Goal: Task Accomplishment & Management: Complete application form

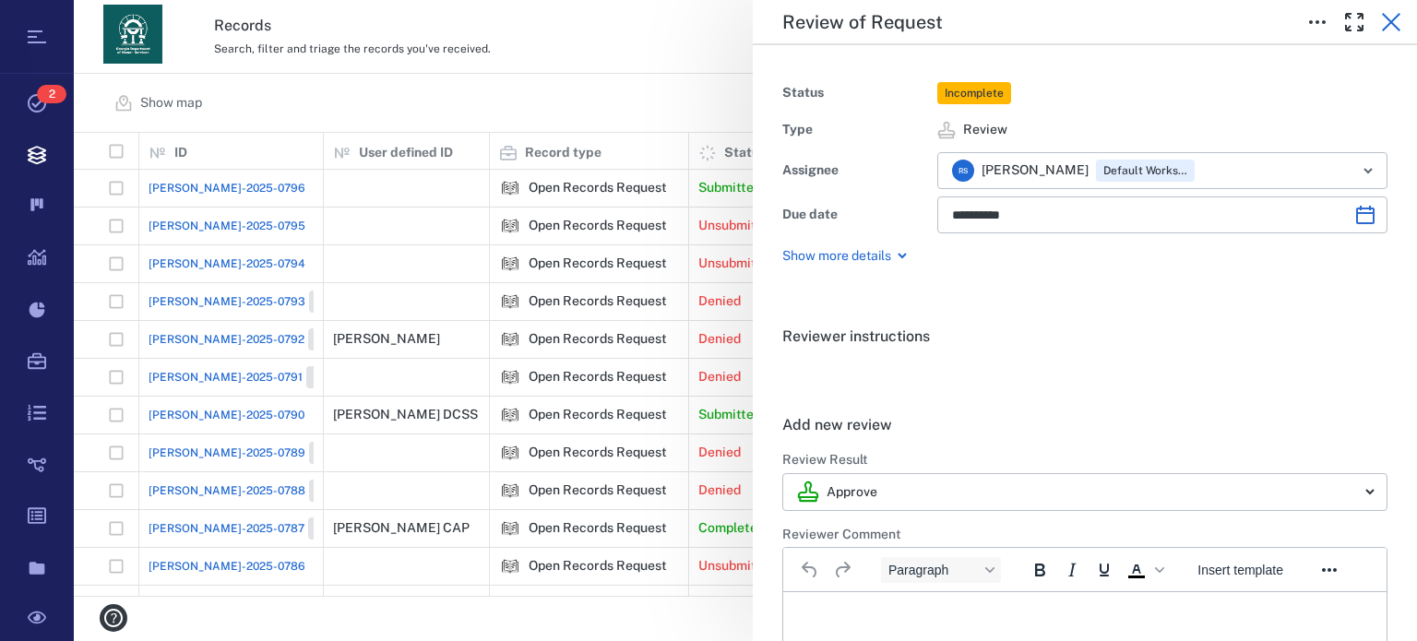
click at [1389, 30] on icon "button" at bounding box center [1391, 22] width 22 height 22
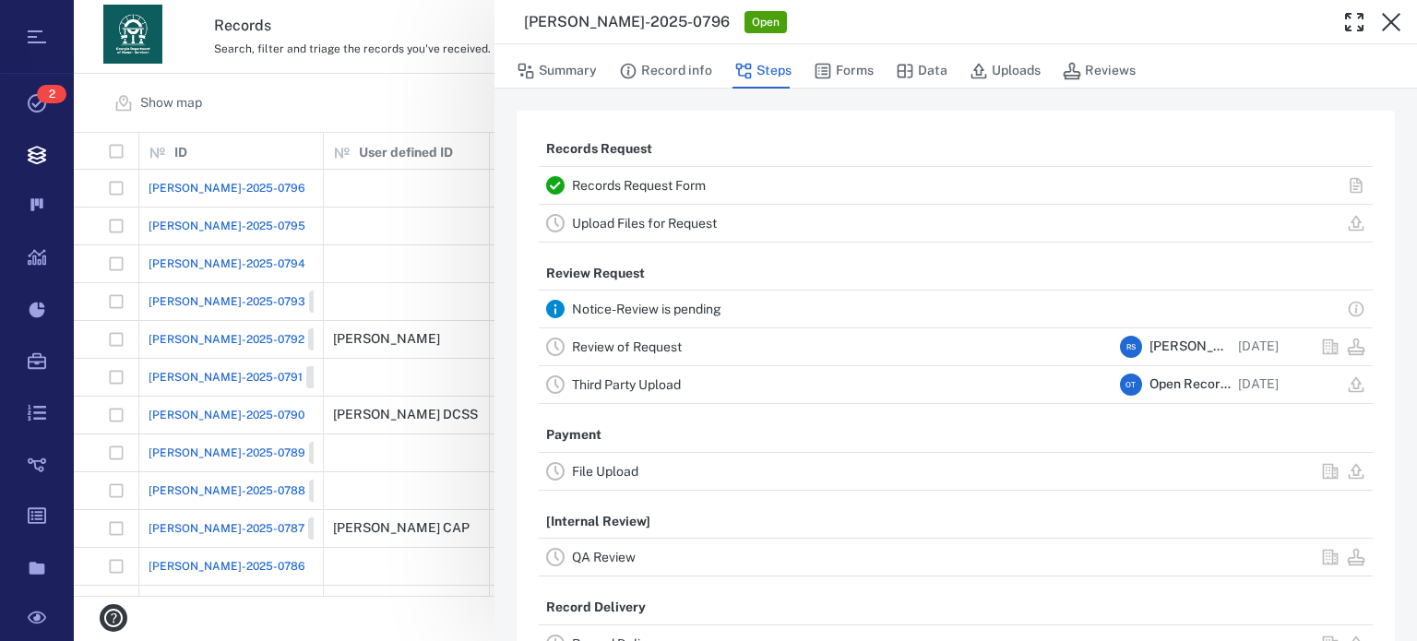
click at [915, 21] on div "[PERSON_NAME]-2025-0796 Open" at bounding box center [922, 22] width 797 height 22
click at [869, 74] on button "Forms" at bounding box center [844, 71] width 60 height 35
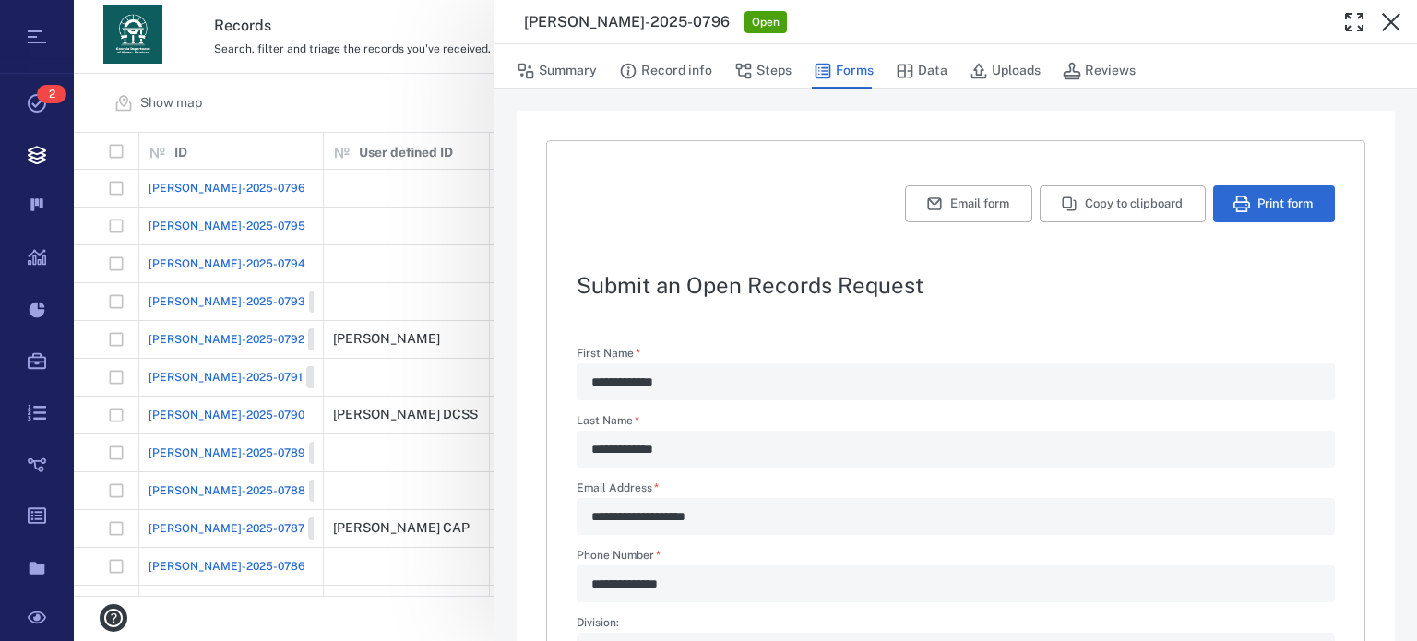
type textarea "*"
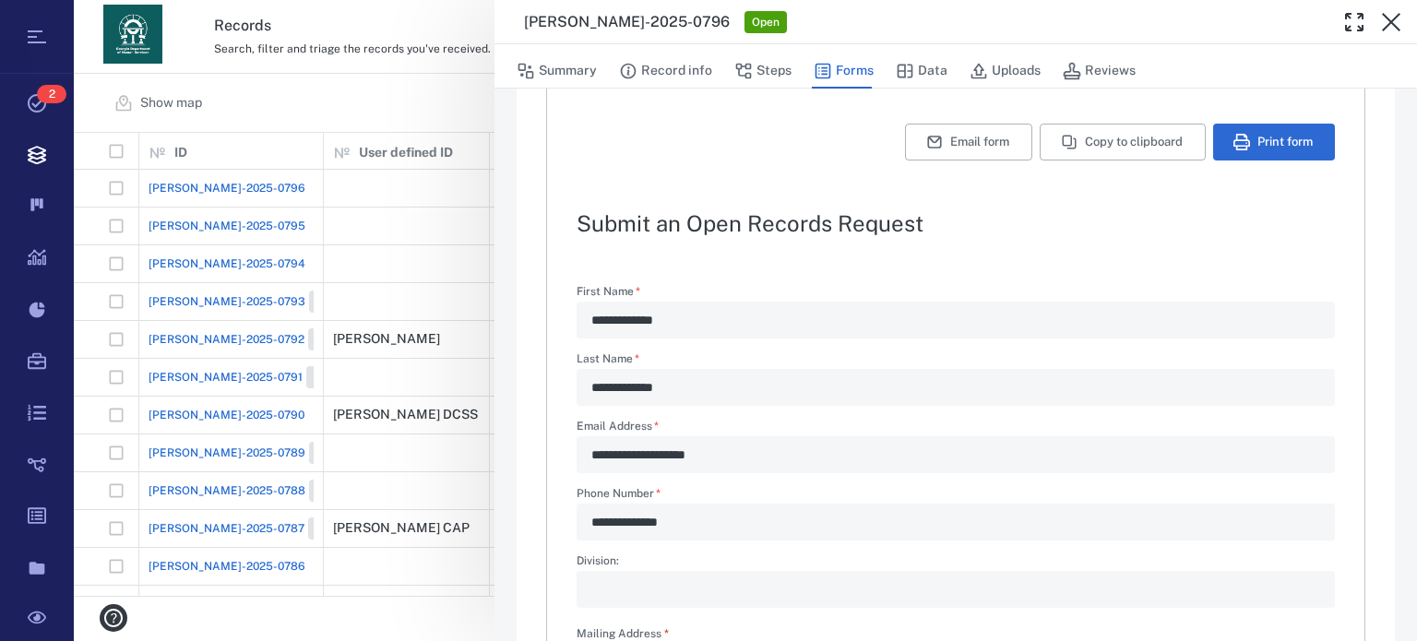
scroll to position [33, 0]
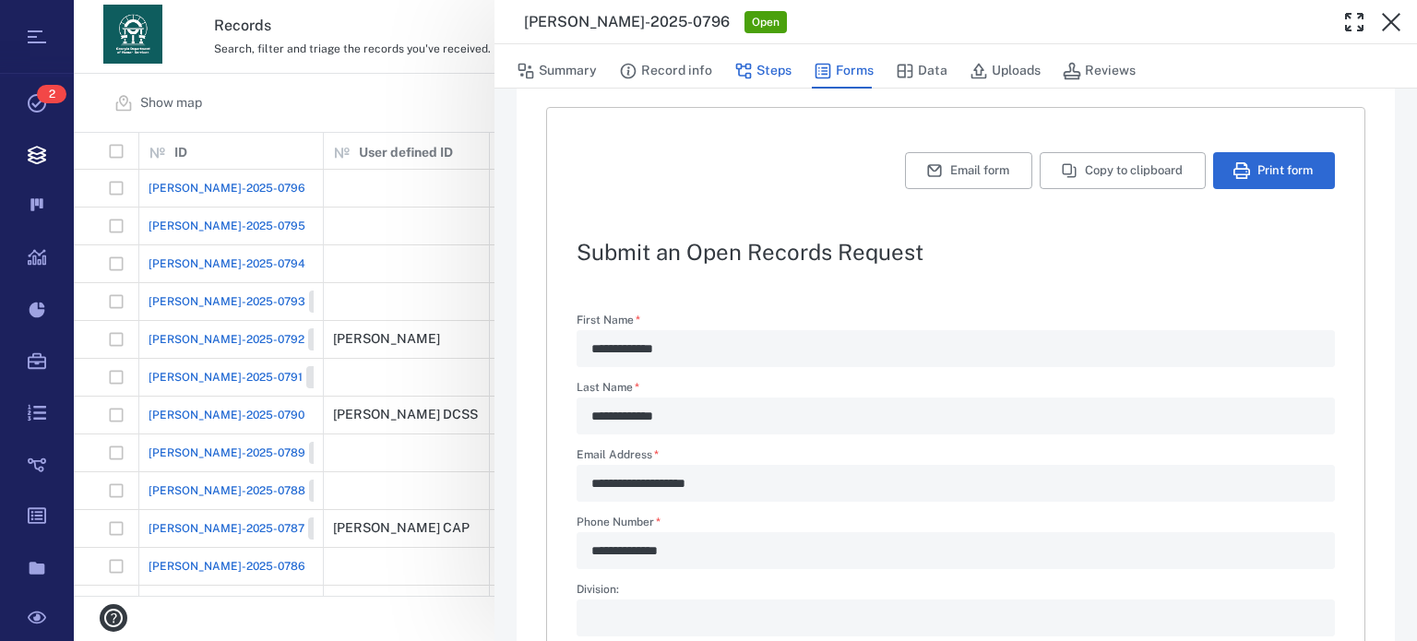
click at [780, 69] on button "Steps" at bounding box center [762, 71] width 57 height 35
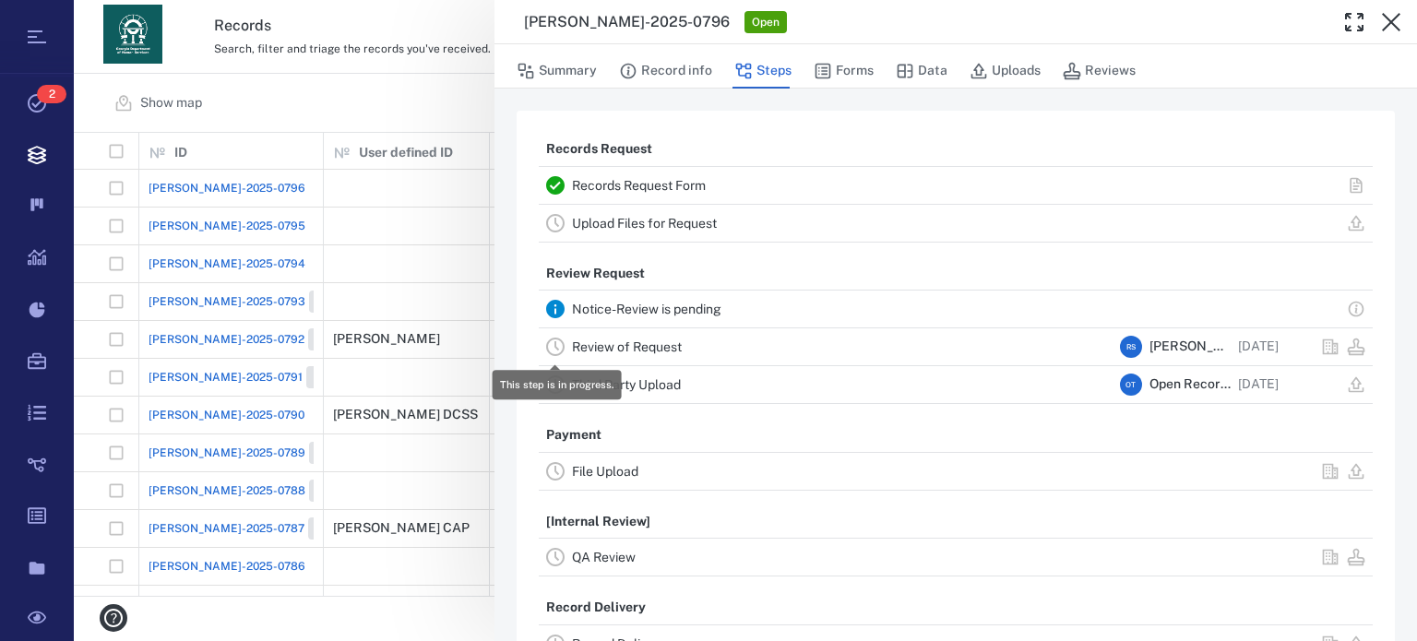
click at [562, 341] on icon at bounding box center [555, 347] width 18 height 18
click at [584, 350] on link "Review of Request" at bounding box center [627, 347] width 110 height 15
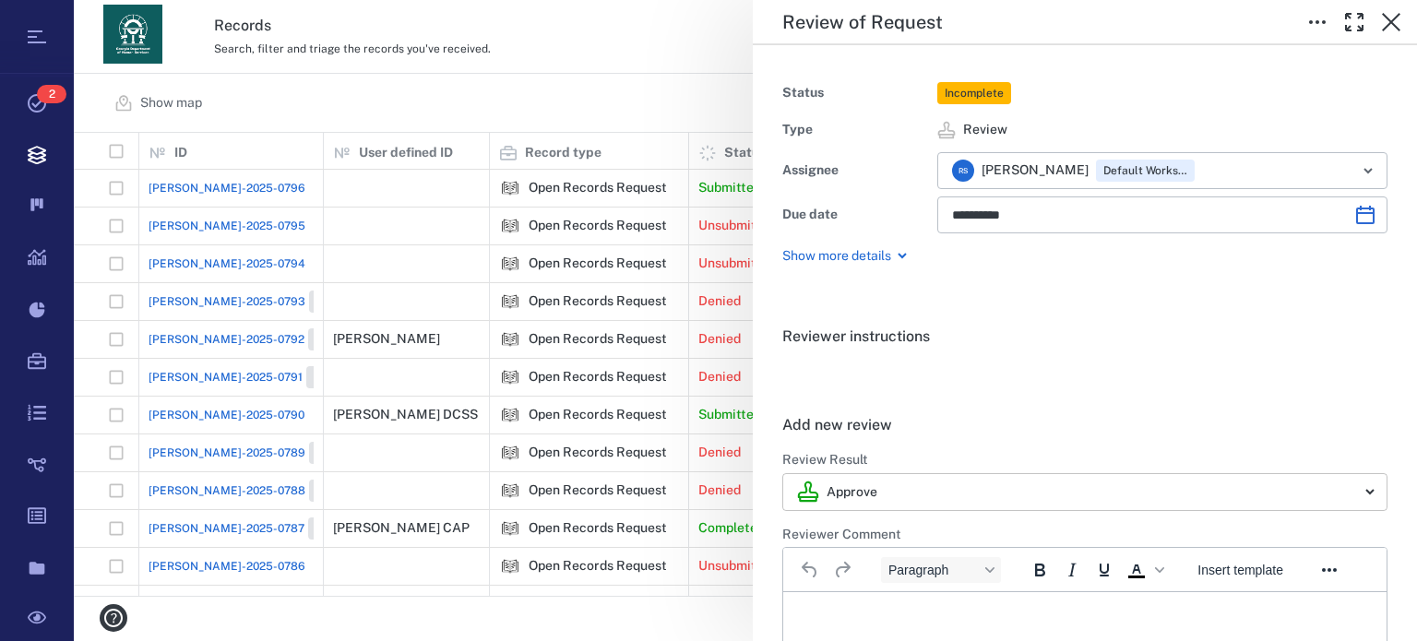
click at [1364, 497] on body "Tasks 2 Records Boards Dashboard Reports Record types Guide steps Rules Form bu…" at bounding box center [708, 320] width 1417 height 641
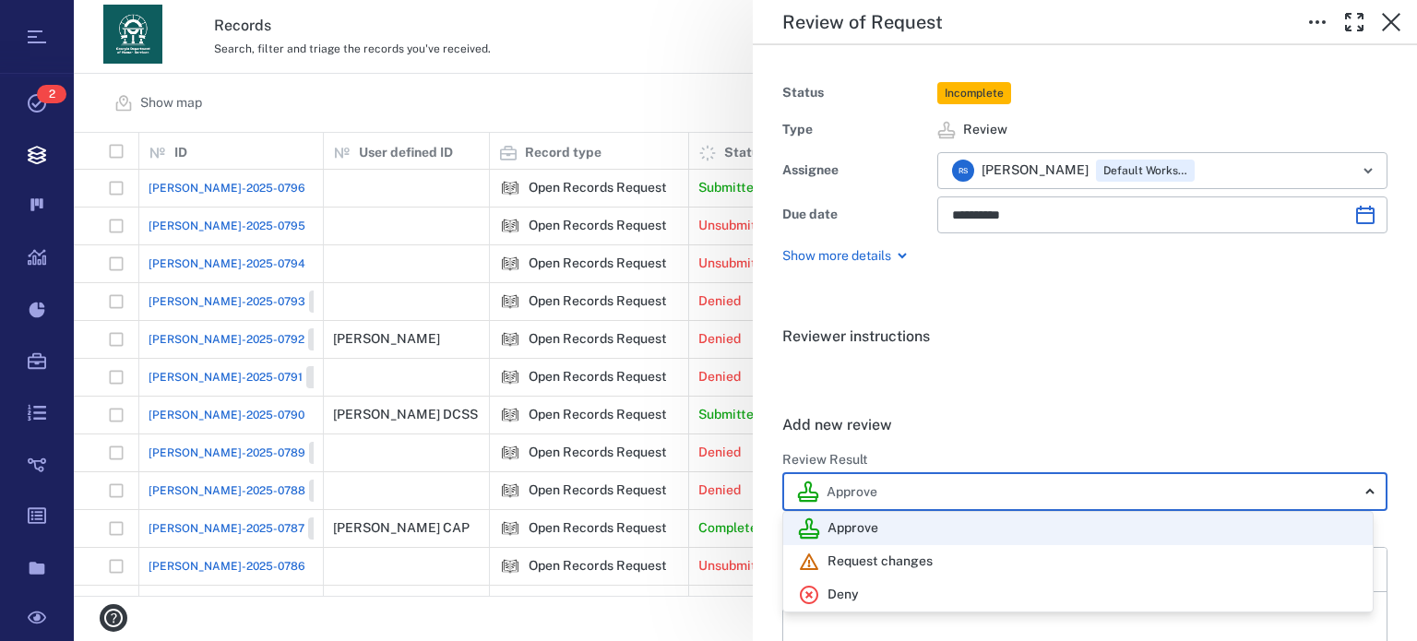
click at [1115, 588] on div "Deny" at bounding box center [1078, 595] width 560 height 22
type input "******"
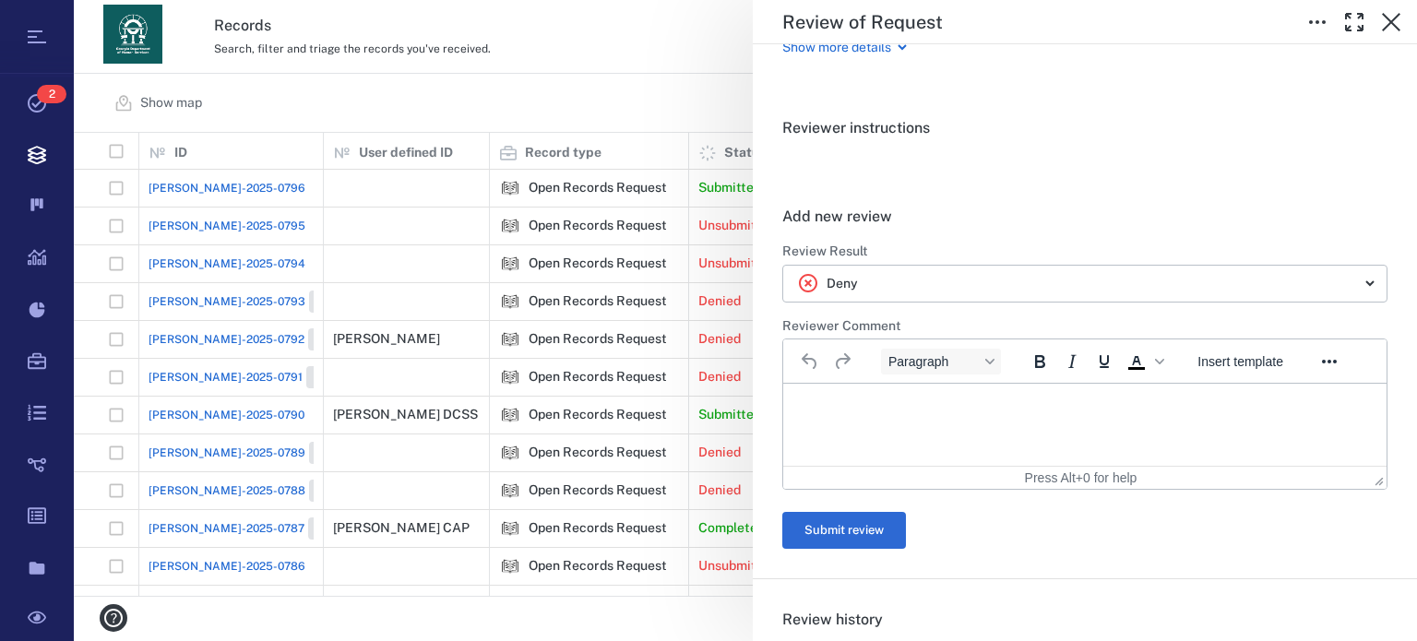
scroll to position [381, 0]
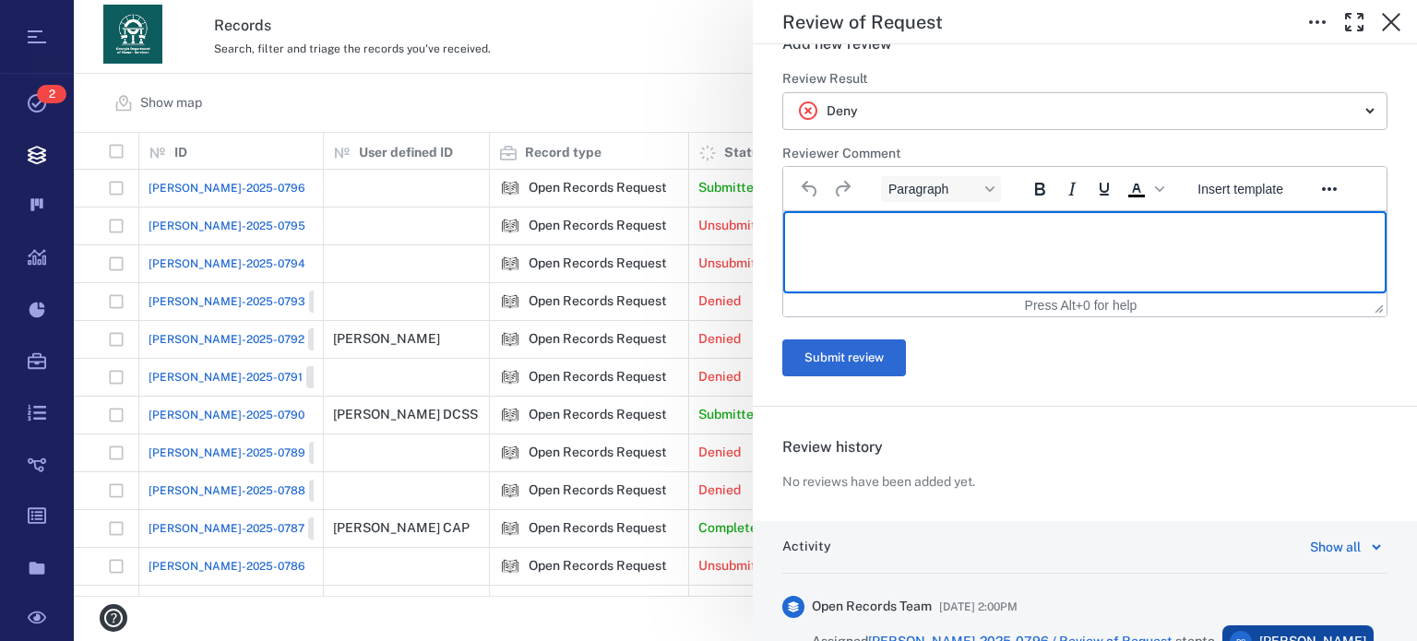
click at [901, 255] on html at bounding box center [1084, 234] width 603 height 46
click at [1364, 438] on h6 "Review history" at bounding box center [1084, 447] width 605 height 22
click at [1062, 248] on html at bounding box center [1084, 234] width 603 height 46
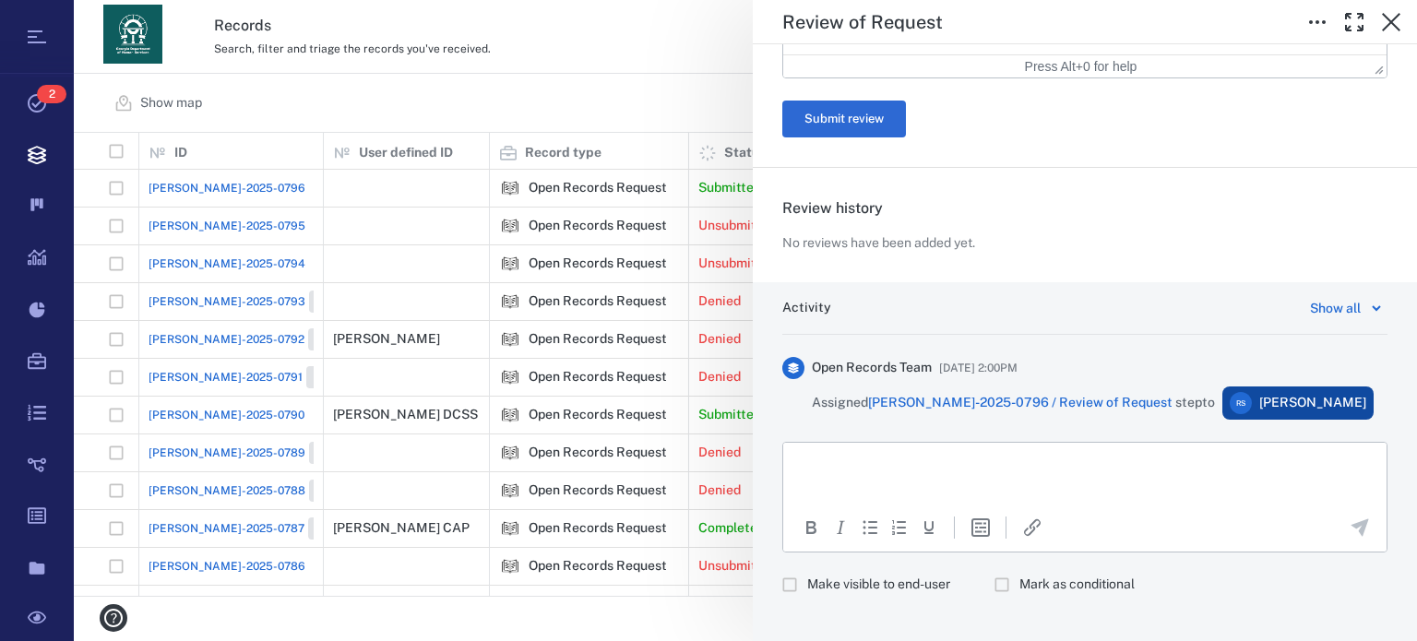
scroll to position [1040, 0]
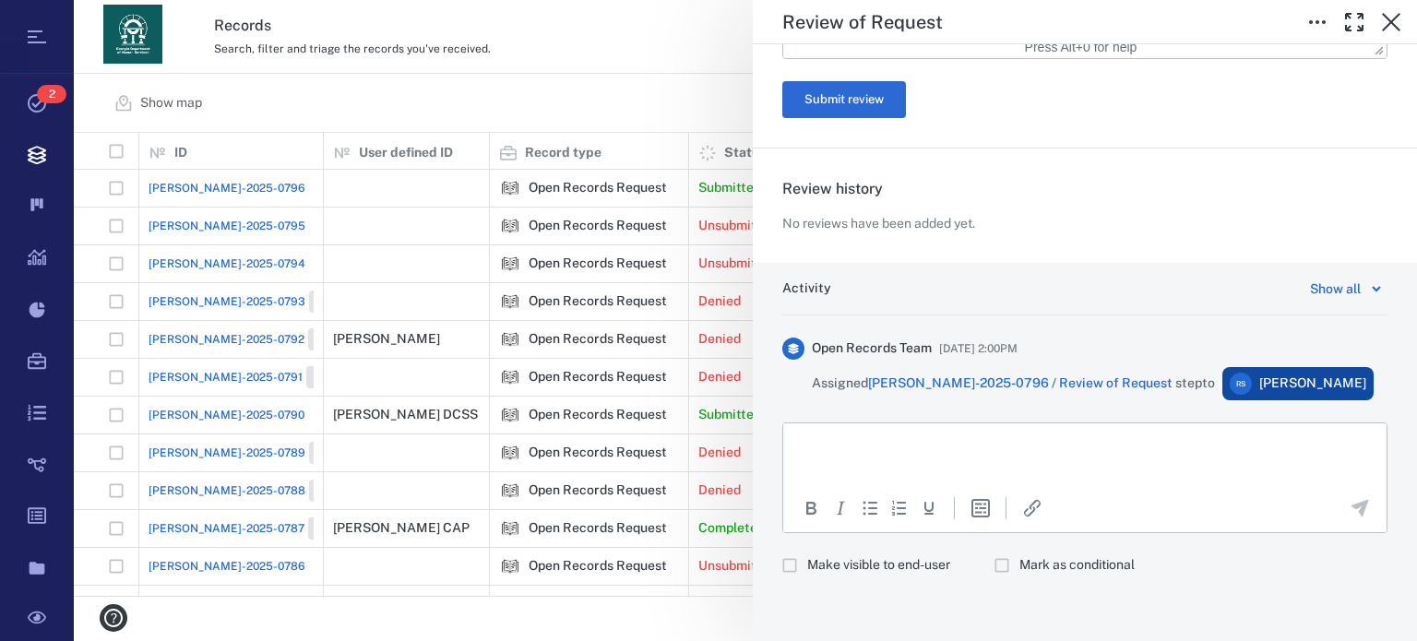
click at [890, 459] on html at bounding box center [1084, 446] width 603 height 46
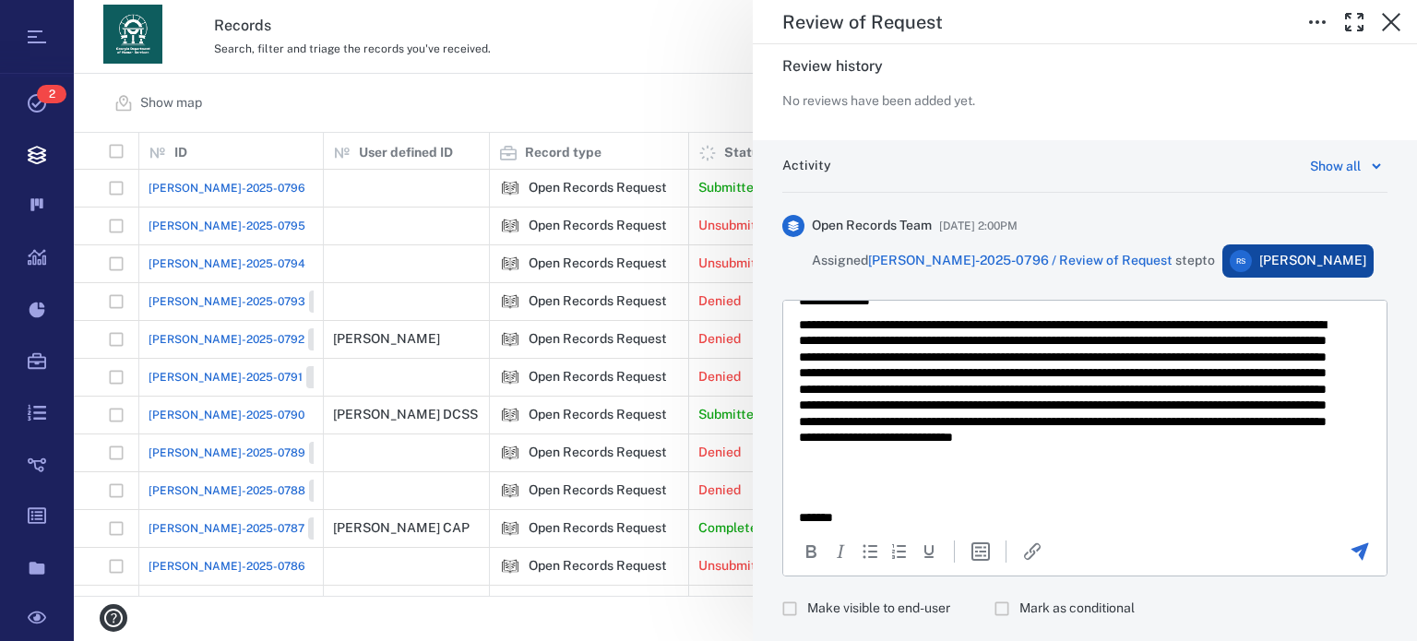
scroll to position [1206, 0]
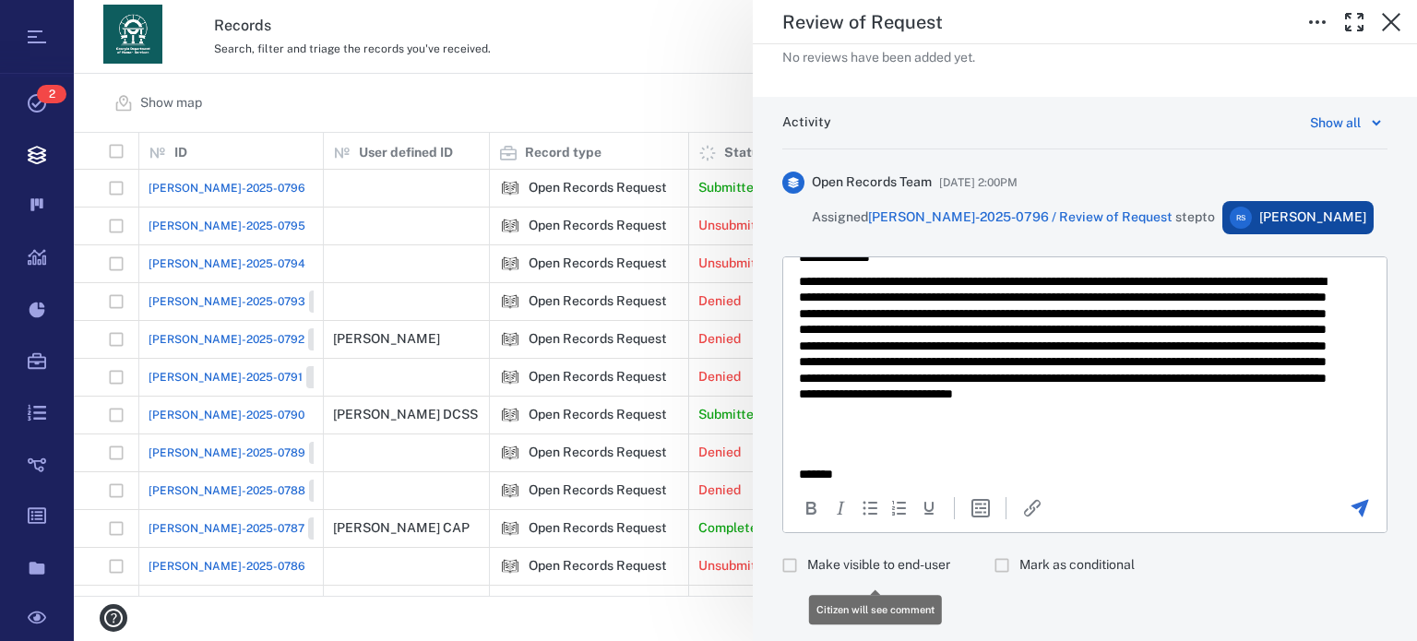
click at [903, 561] on span "Make visible to end-user" at bounding box center [878, 565] width 143 height 18
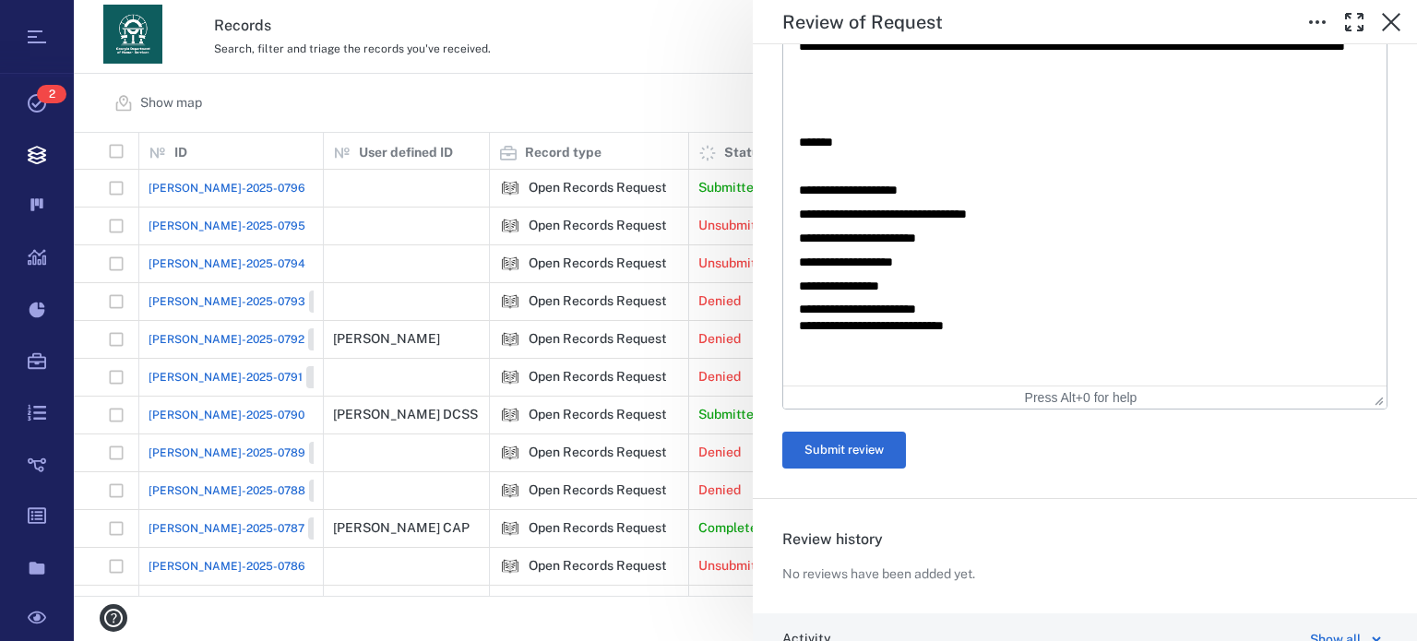
scroll to position [787, 0]
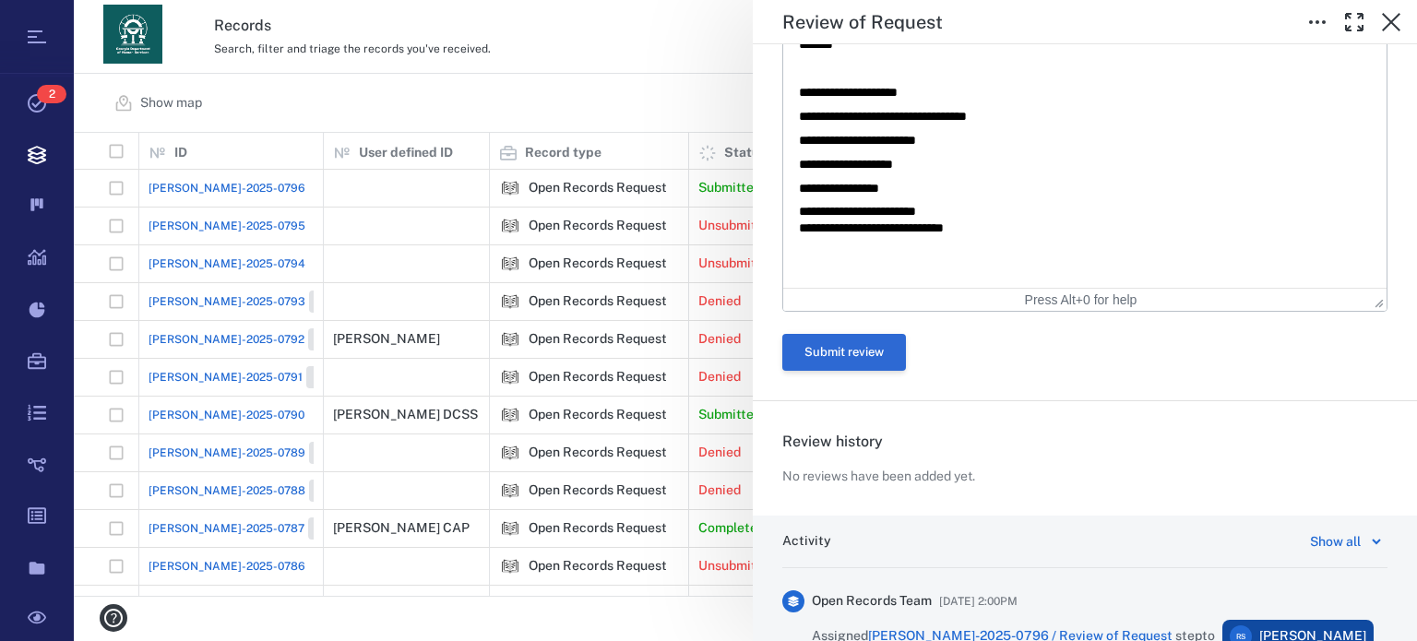
click at [875, 356] on button "Submit review" at bounding box center [844, 352] width 124 height 37
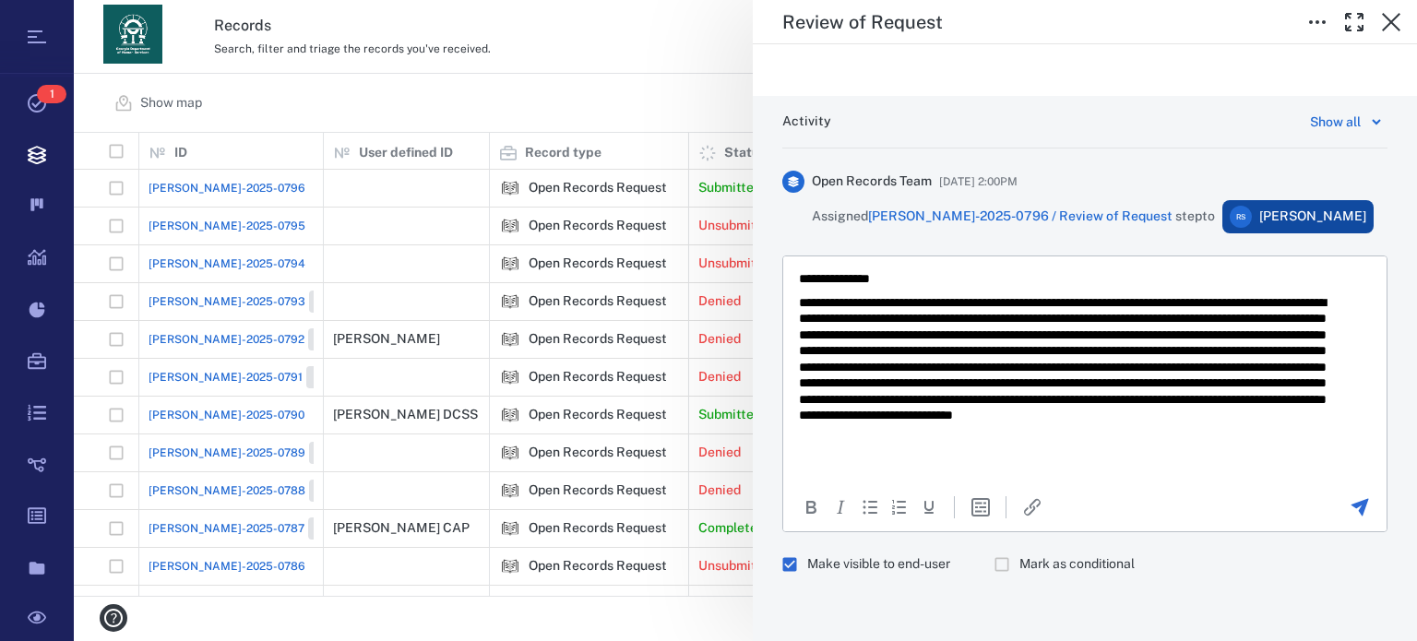
scroll to position [15, 0]
